Goal: Check status: Check status

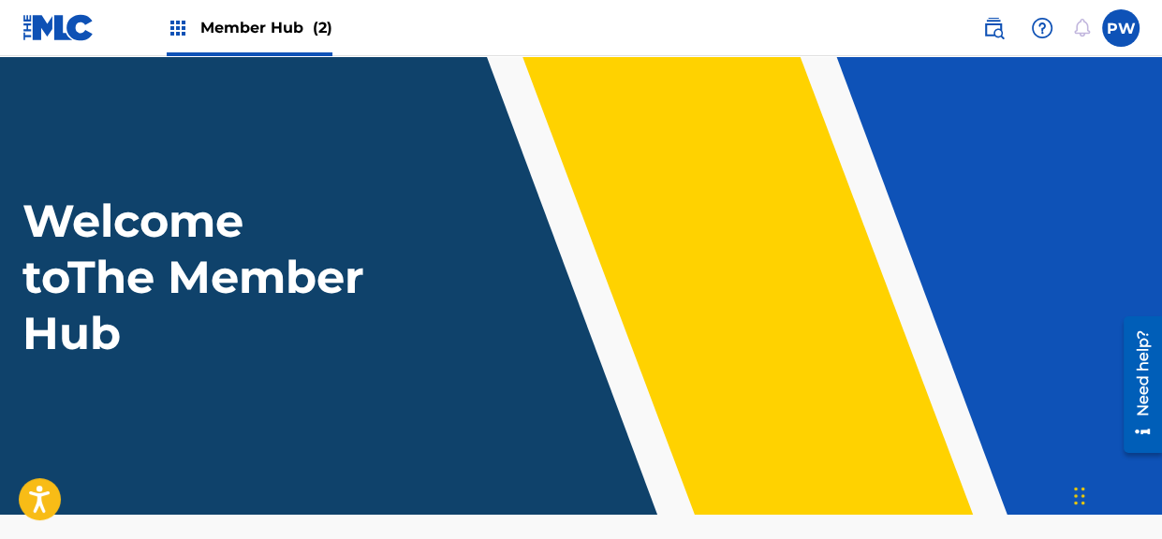
click at [287, 26] on span "Member Hub (2)" at bounding box center [266, 28] width 132 height 22
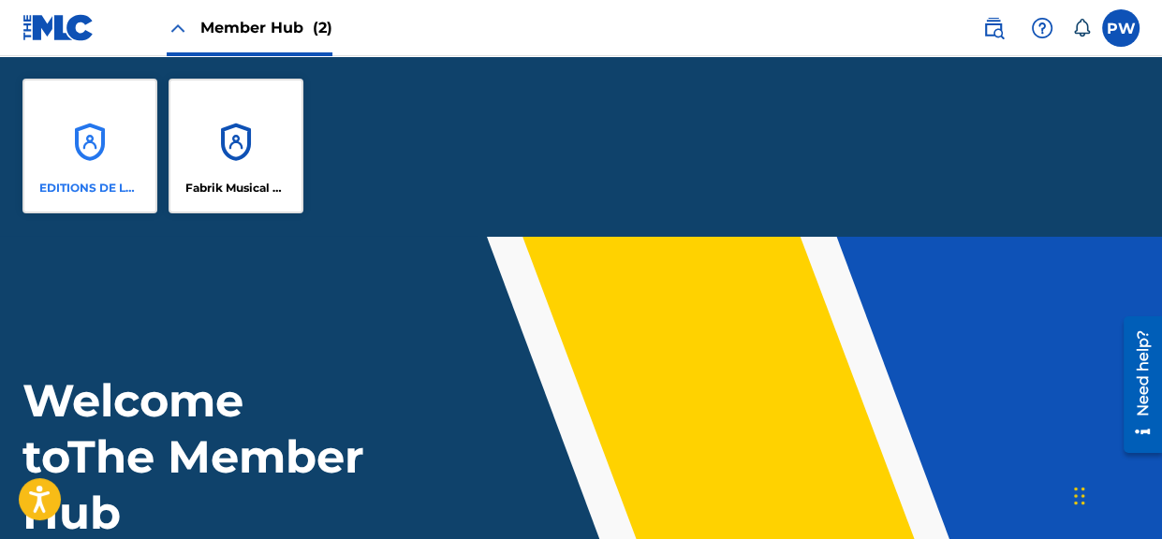
click at [92, 157] on div "EDITIONS DE LA FABRIQUE MUSIQUE" at bounding box center [89, 146] width 135 height 135
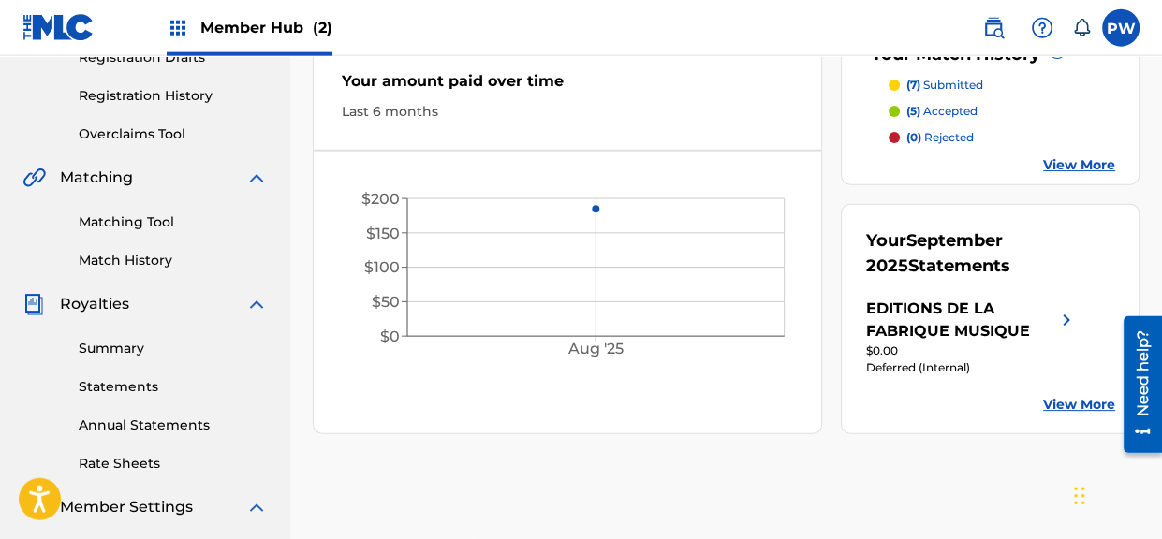
scroll to position [296, 0]
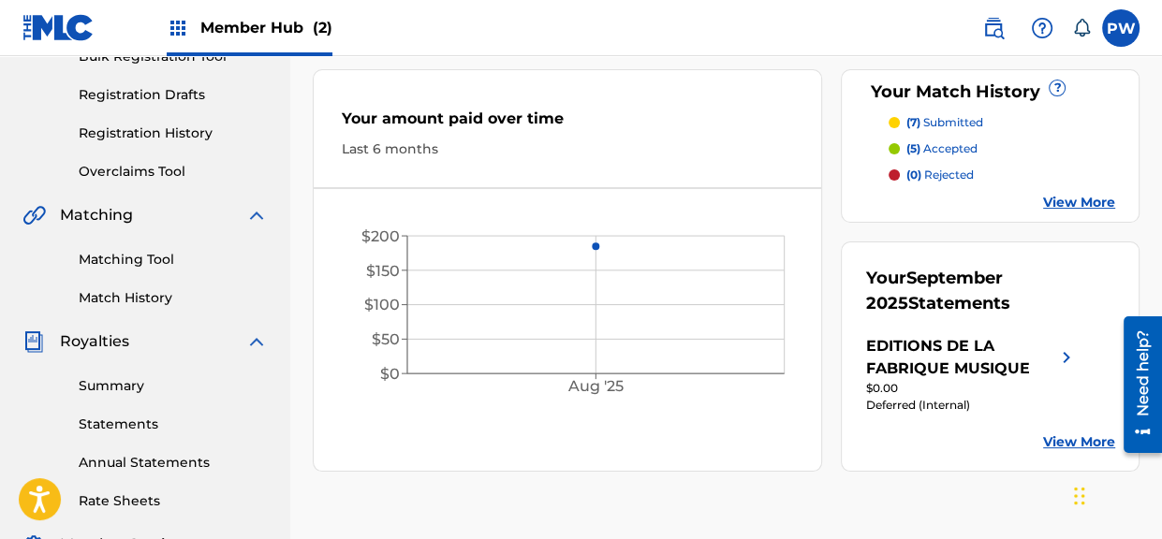
click at [1083, 197] on link "View More" at bounding box center [1079, 203] width 72 height 20
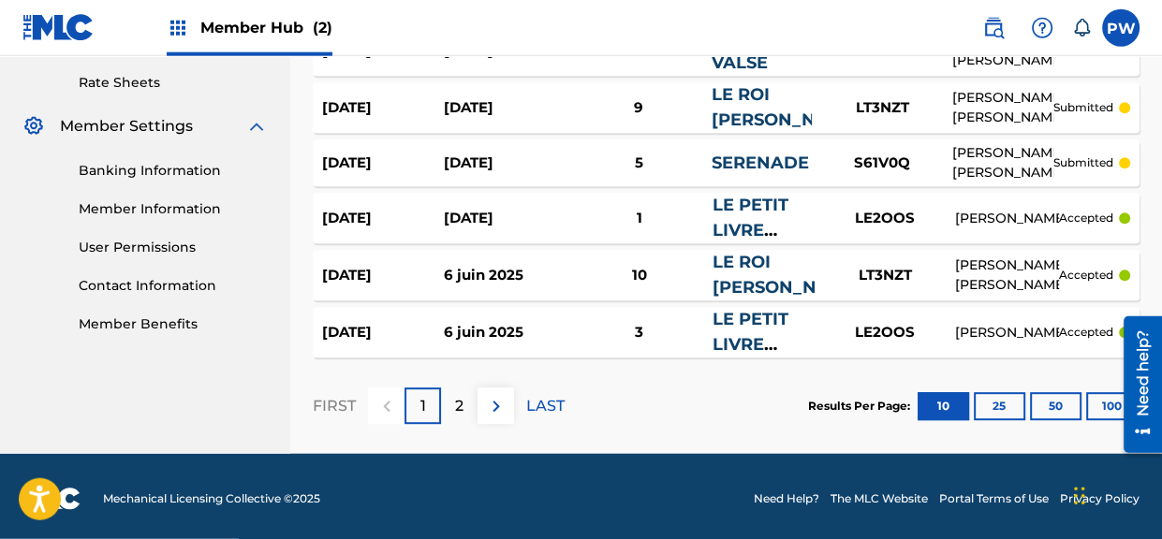
scroll to position [718, 0]
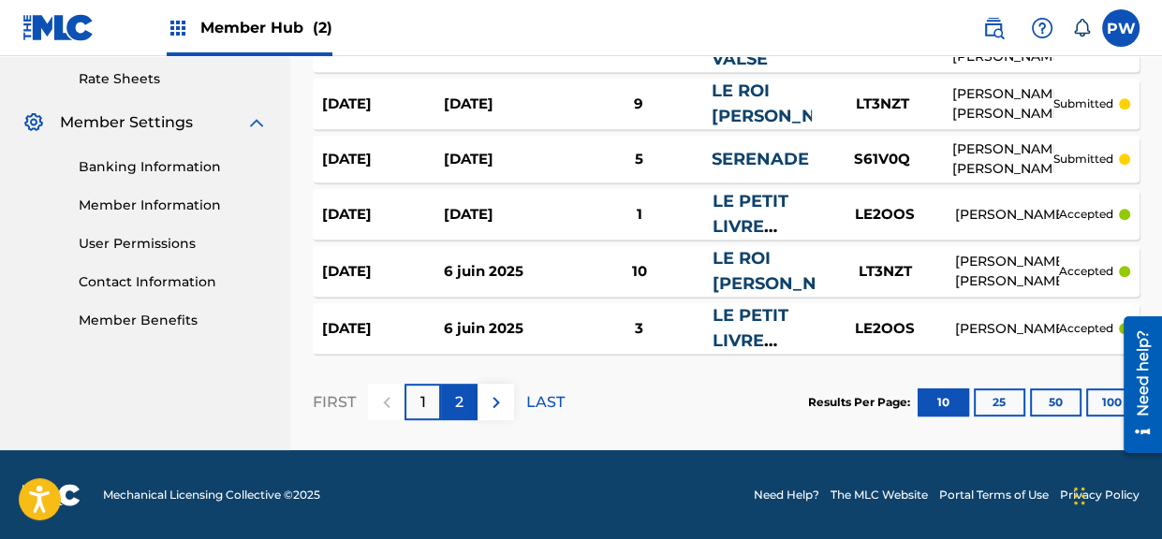
click at [465, 403] on div "2" at bounding box center [459, 402] width 37 height 37
click at [426, 394] on div "1" at bounding box center [422, 402] width 37 height 37
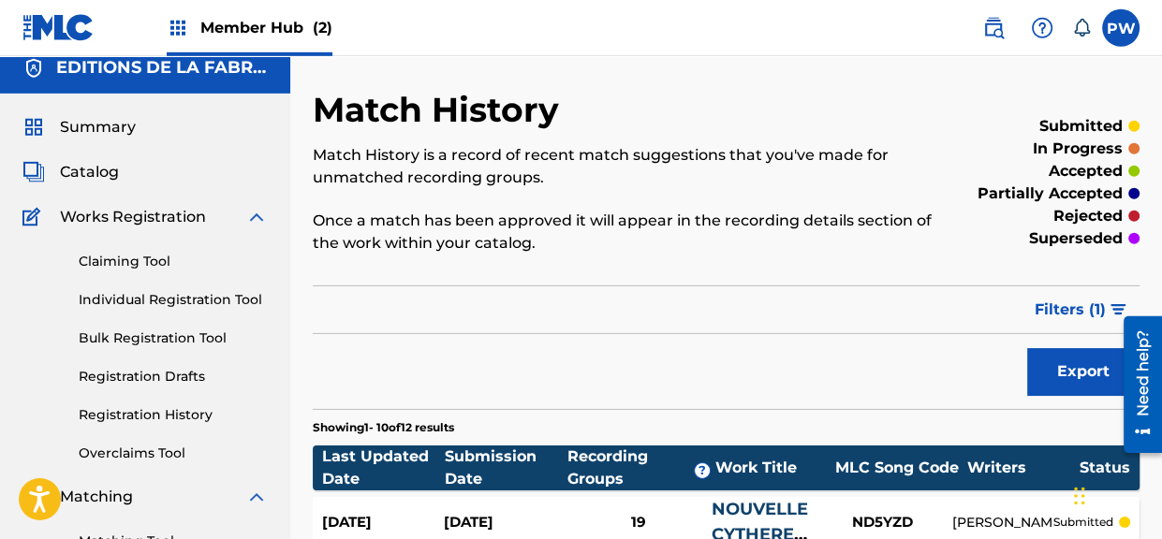
scroll to position [0, 0]
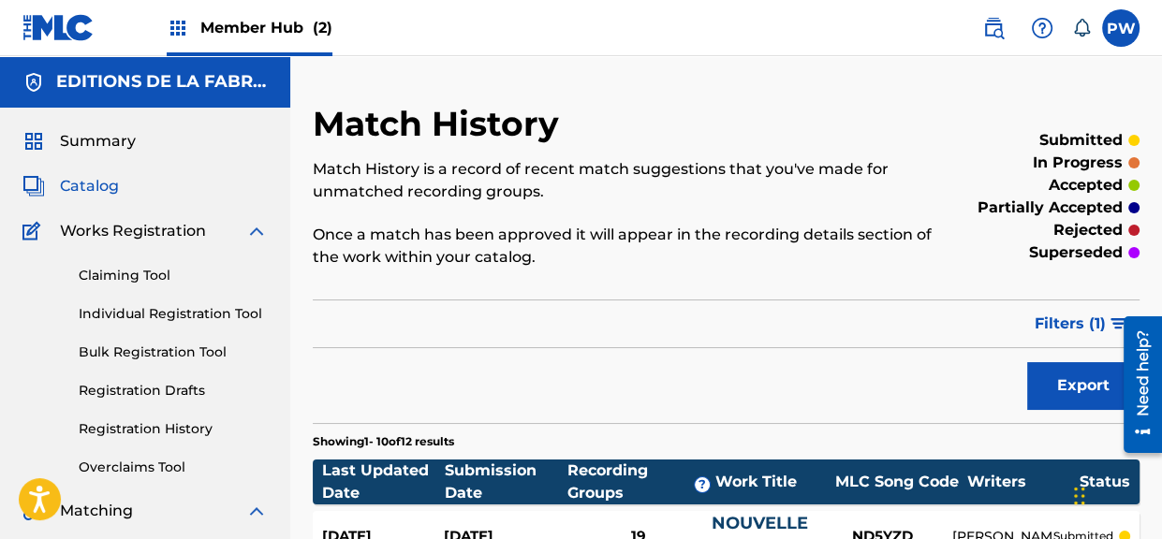
click at [110, 180] on span "Catalog" at bounding box center [89, 186] width 59 height 22
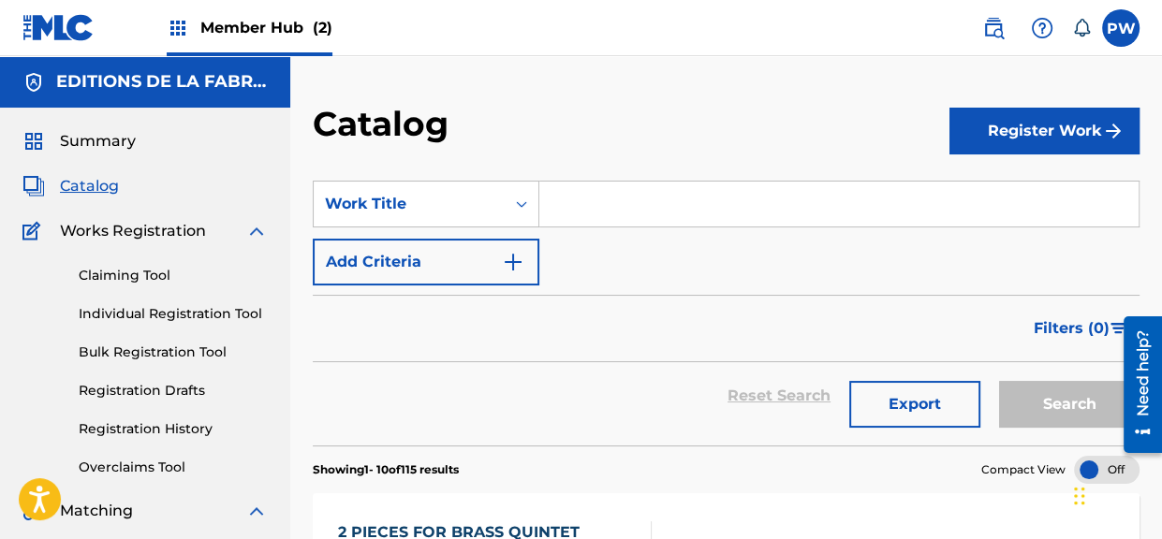
click at [268, 28] on span "Member Hub (2)" at bounding box center [266, 28] width 132 height 22
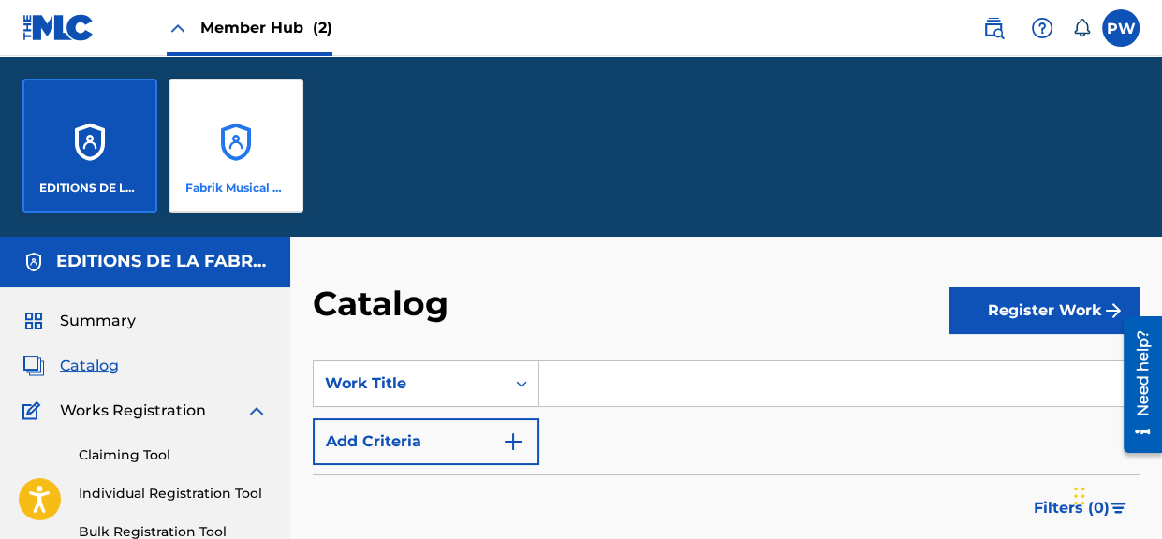
click at [253, 118] on div "Fabrik Musical Publications" at bounding box center [235, 146] width 135 height 135
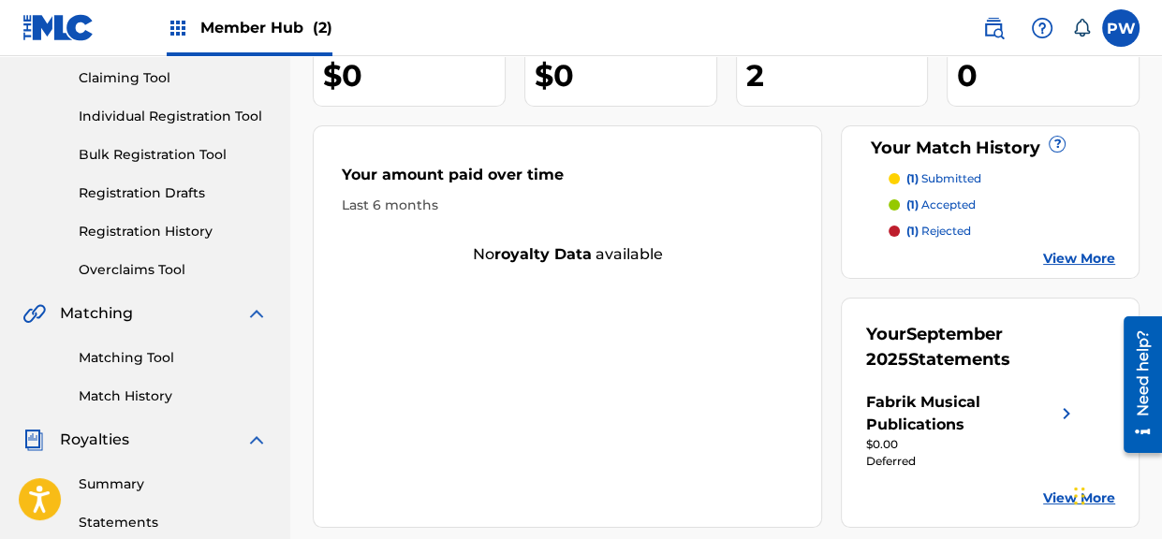
scroll to position [296, 0]
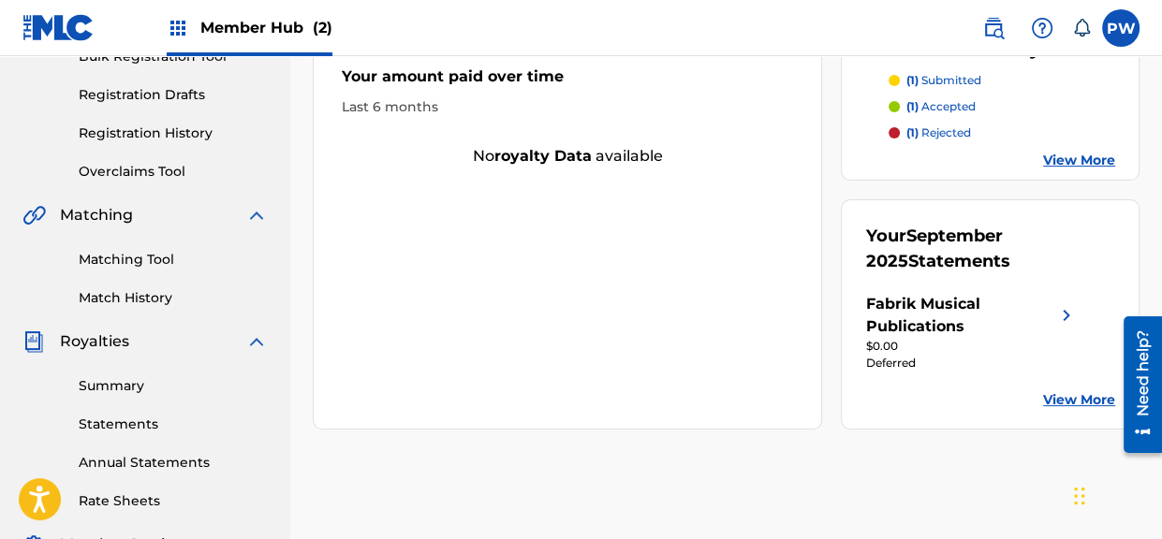
click at [944, 126] on p "(1) rejected" at bounding box center [937, 132] width 65 height 17
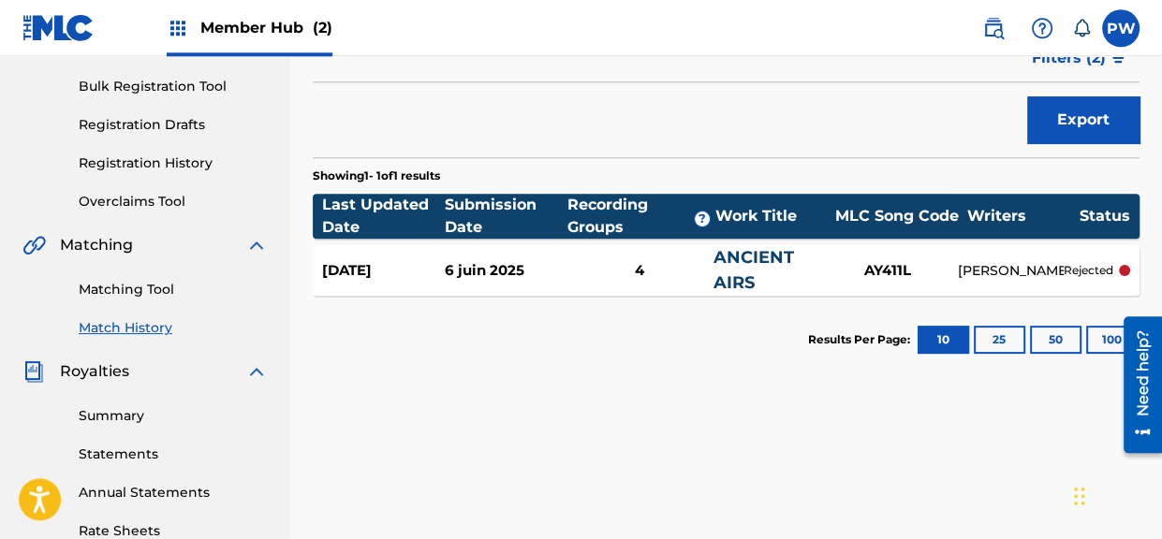
scroll to position [296, 0]
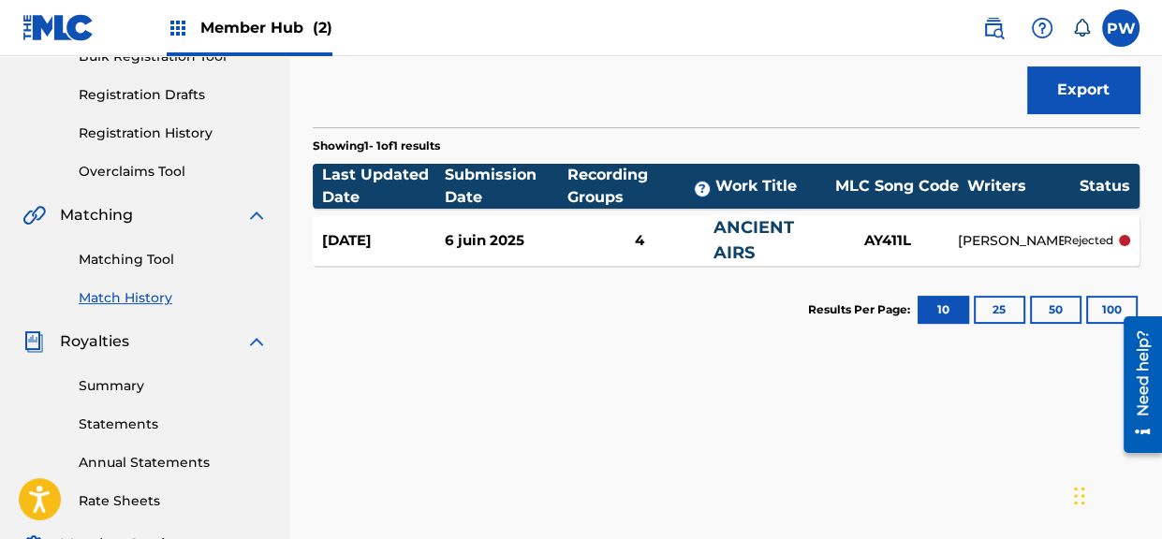
click at [493, 227] on div "[DATE] 6 juin 2025 4 ANCIENT AIRS AY411L [PERSON_NAME] rejected" at bounding box center [726, 240] width 827 height 51
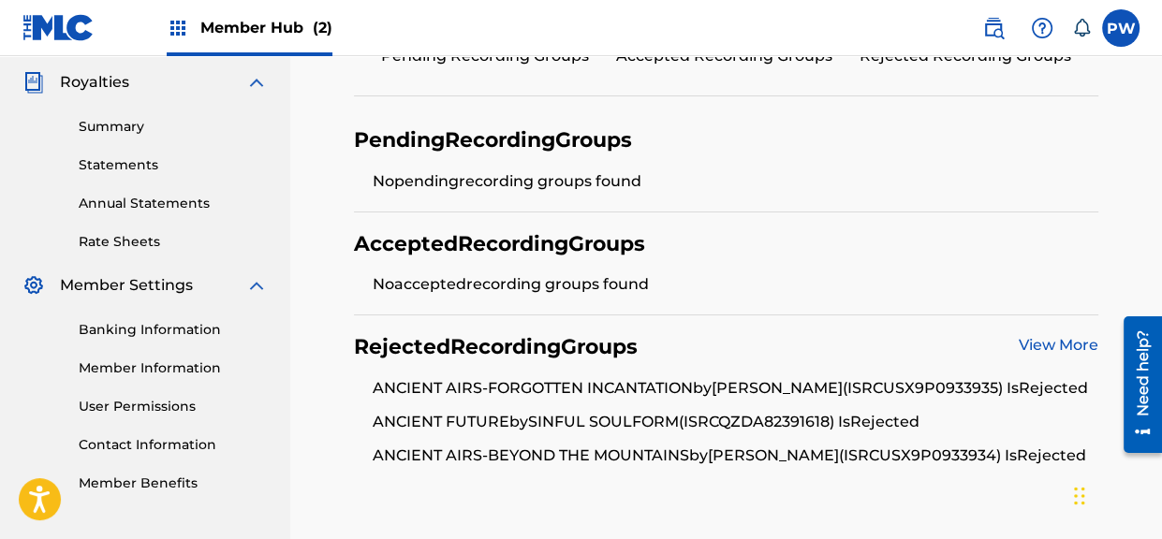
scroll to position [593, 0]
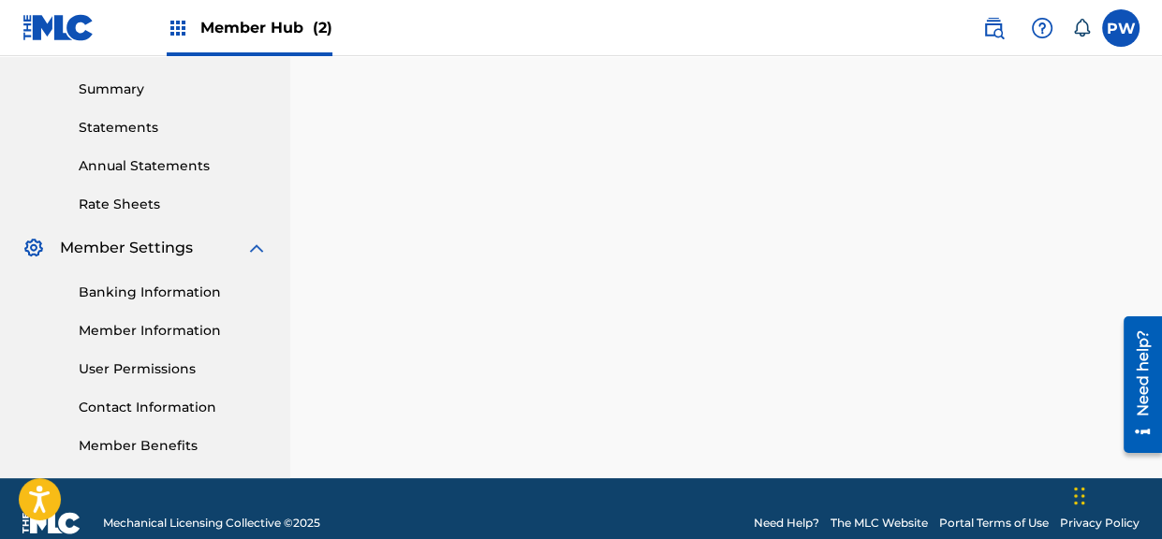
scroll to position [296, 0]
